Goal: Task Accomplishment & Management: Complete application form

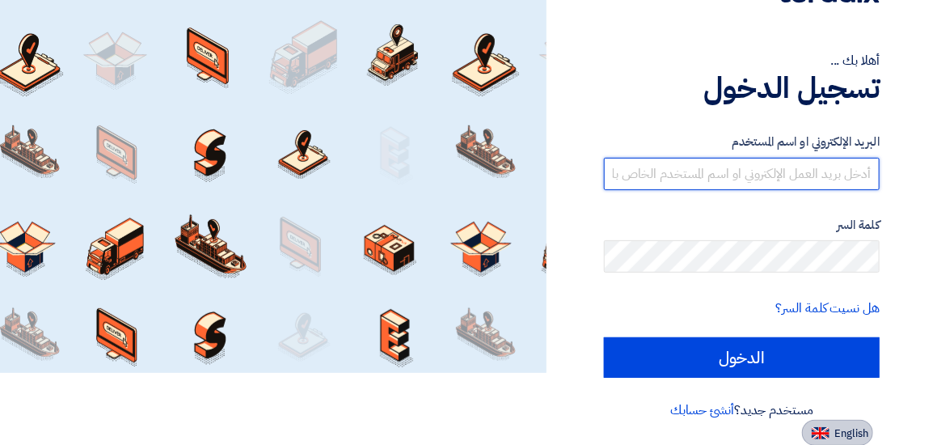
type input "[EMAIL_ADDRESS][DOMAIN_NAME]"
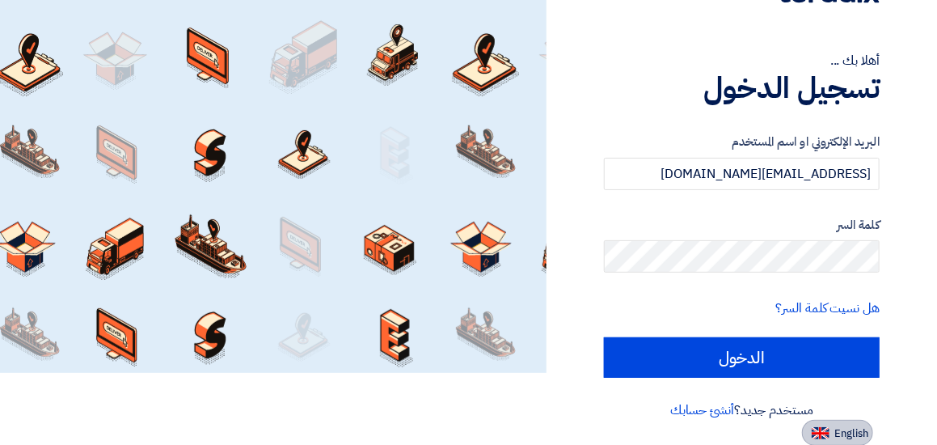
click at [828, 429] on img at bounding box center [821, 433] width 18 height 12
type input "Sign in"
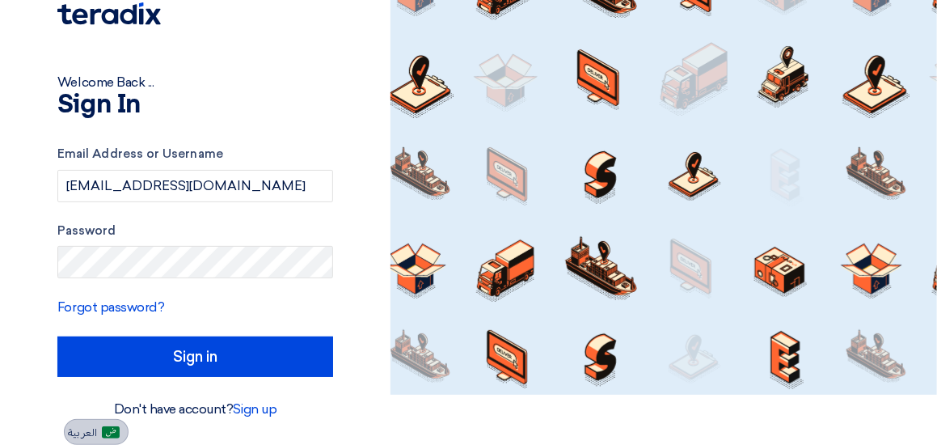
scroll to position [50, 0]
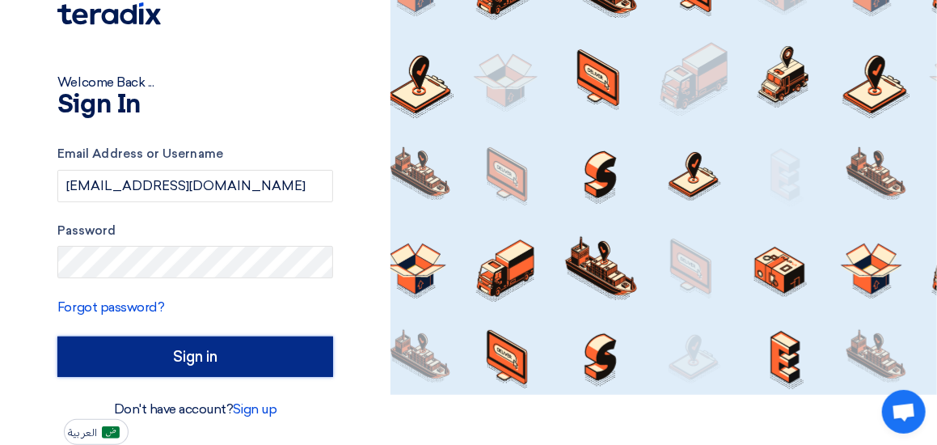
click at [251, 361] on input "Sign in" at bounding box center [195, 356] width 276 height 40
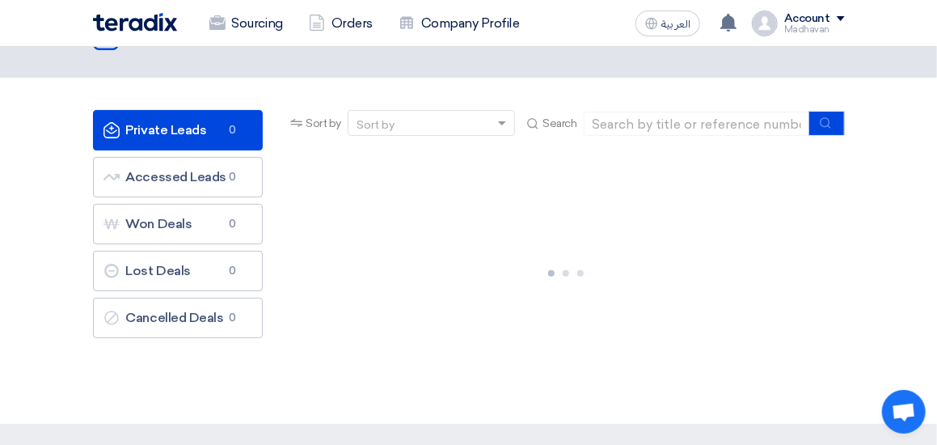
scroll to position [0, 0]
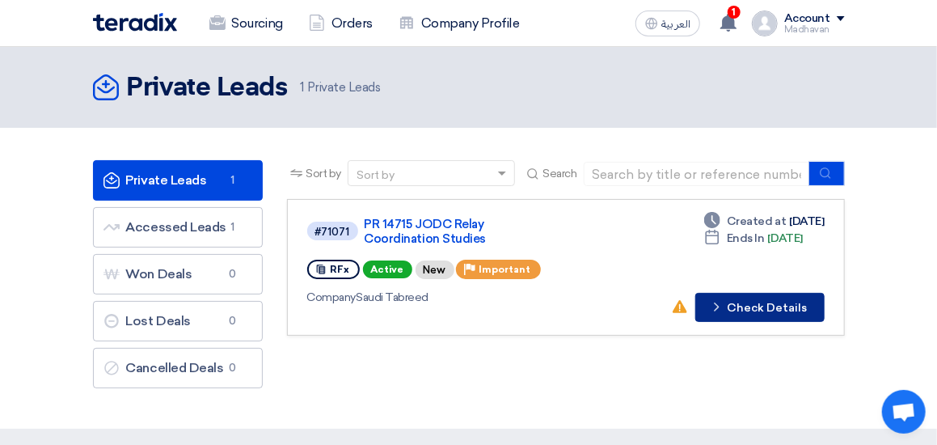
click at [795, 310] on button "Check details Check Details" at bounding box center [760, 307] width 129 height 29
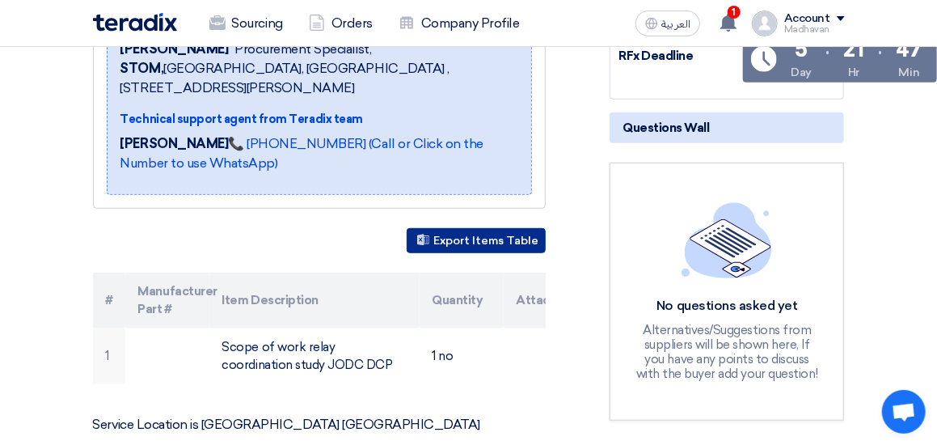
scroll to position [404, 0]
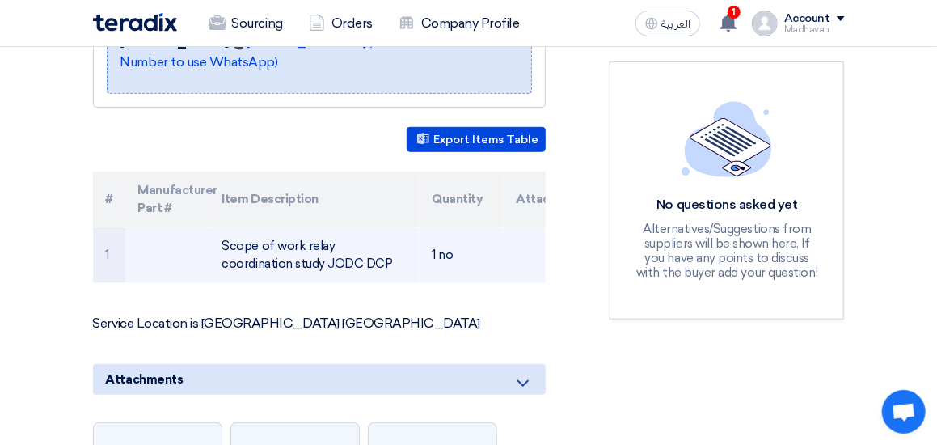
click at [370, 256] on td "Scope of work relay coordination study JODC DCP" at bounding box center [314, 255] width 210 height 56
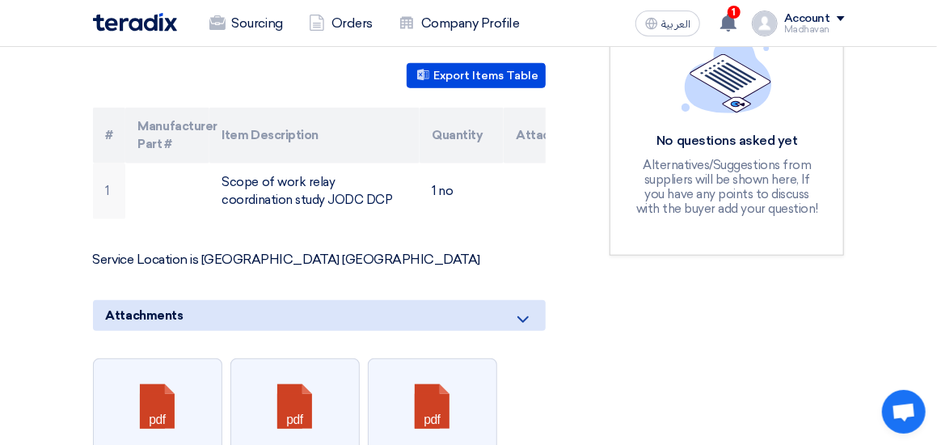
scroll to position [647, 0]
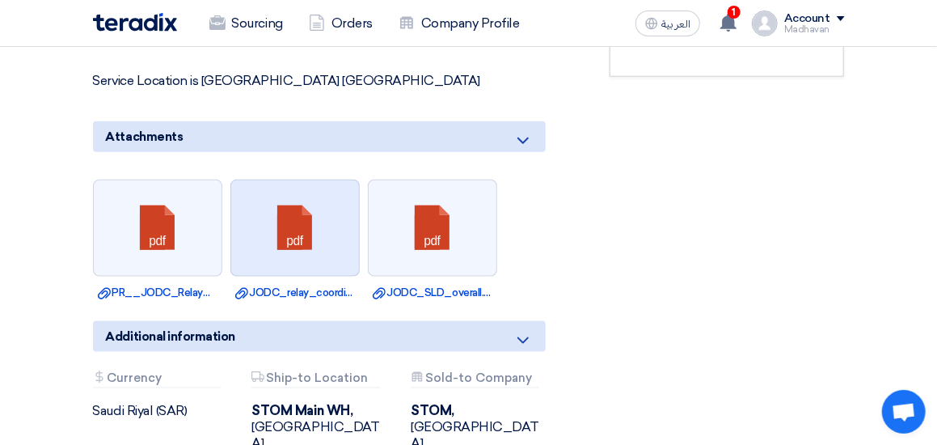
click at [305, 243] on link at bounding box center [295, 228] width 129 height 97
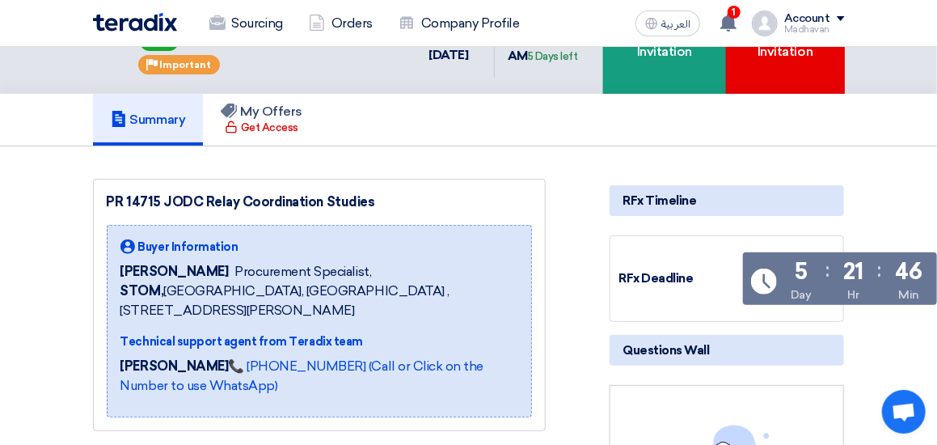
scroll to position [0, 0]
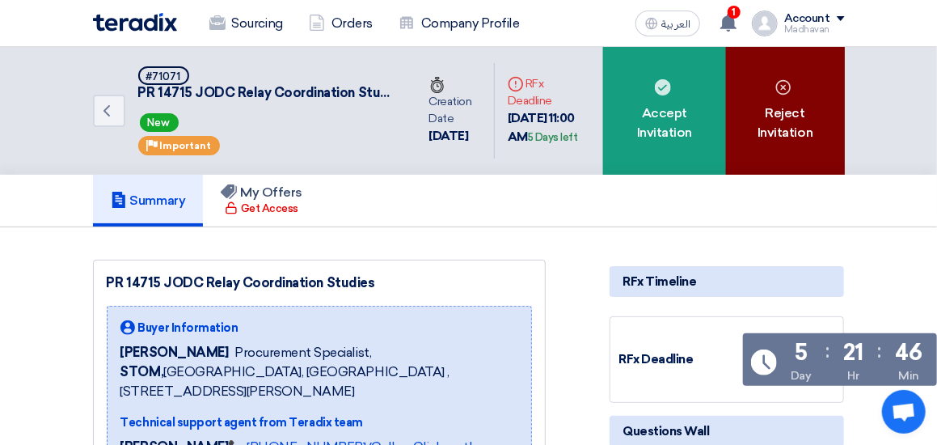
click at [800, 124] on div "Reject Invitation" at bounding box center [785, 111] width 118 height 128
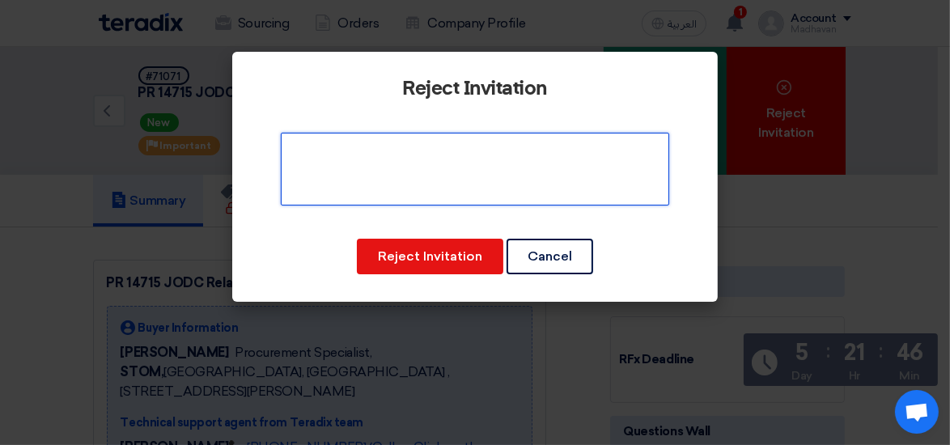
click at [577, 179] on textarea at bounding box center [475, 169] width 388 height 73
type textarea "t"
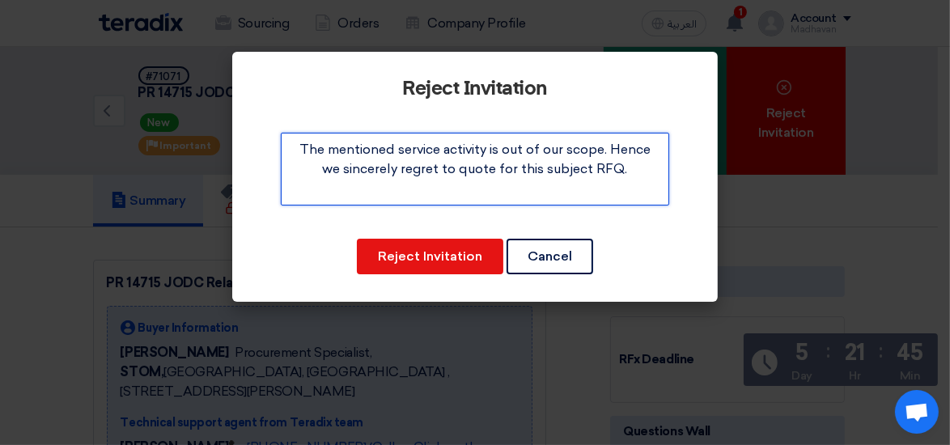
drag, startPoint x: 628, startPoint y: 173, endPoint x: 630, endPoint y: 165, distance: 8.4
click at [628, 172] on textarea at bounding box center [475, 169] width 388 height 73
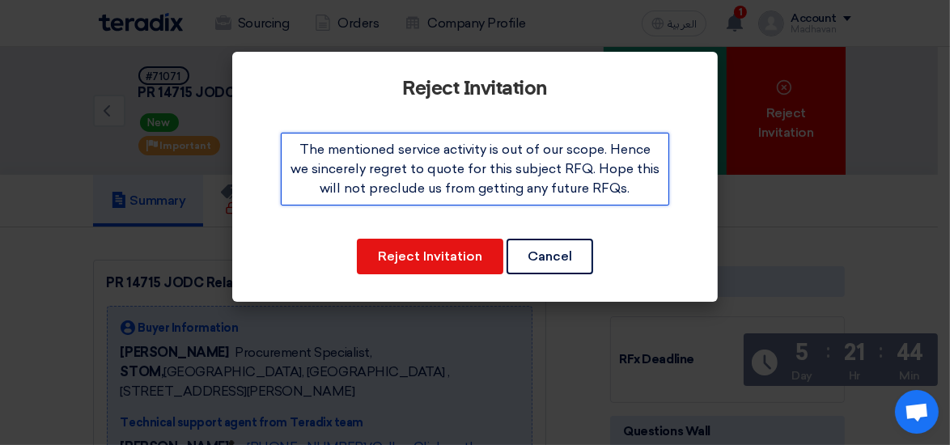
type textarea "The mentioned service activity is out of our scope. Hence we sincerely regret t…"
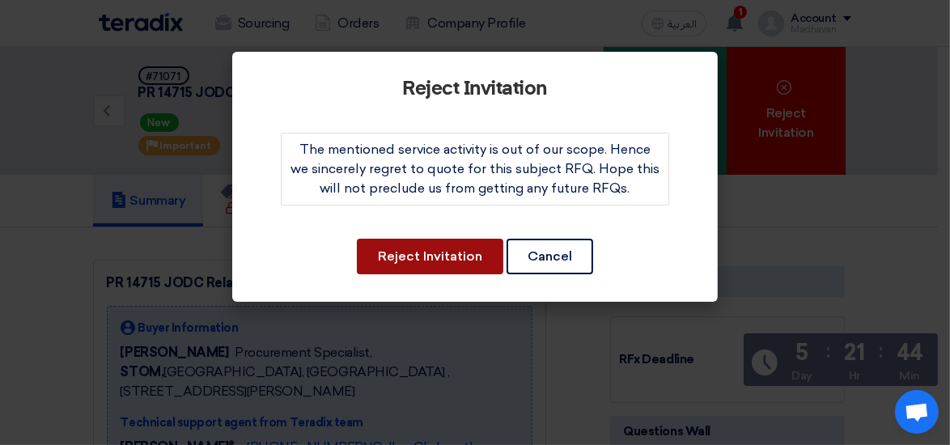
click at [474, 259] on button "Reject Invitation" at bounding box center [430, 257] width 146 height 36
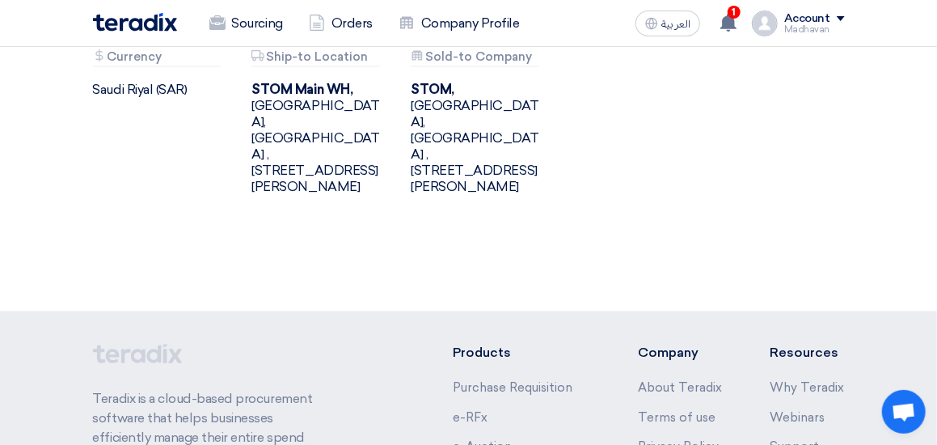
scroll to position [1211, 0]
